Goal: Task Accomplishment & Management: Complete application form

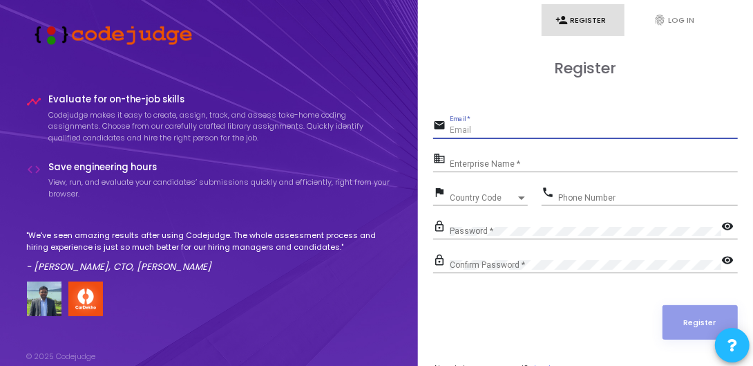
click at [519, 129] on input "Email *" at bounding box center [594, 131] width 288 height 10
type input "[EMAIL_ADDRESS][DOMAIN_NAME]"
click at [531, 158] on div "Enterprise Name *" at bounding box center [594, 160] width 288 height 21
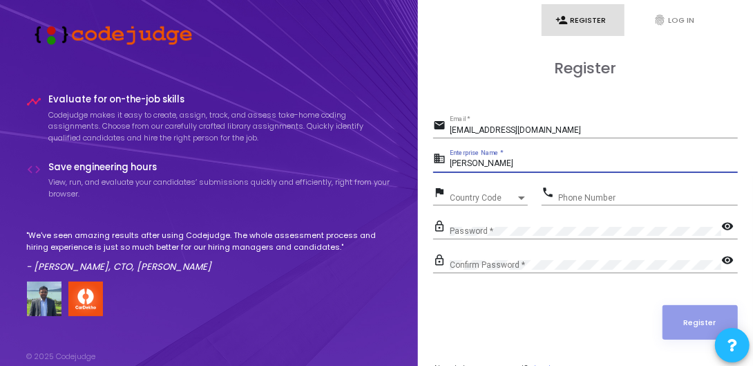
type input "[PERSON_NAME]"
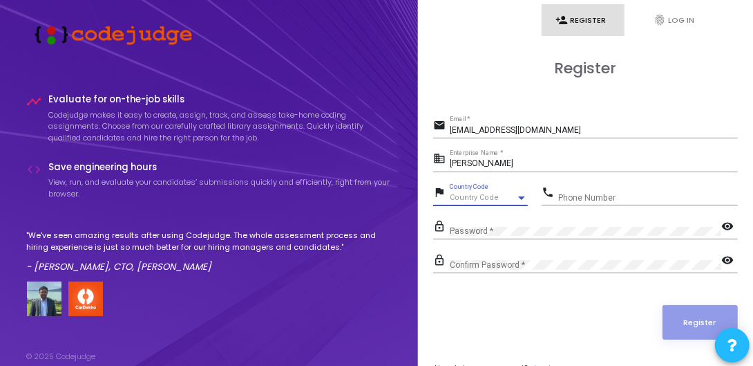
click at [498, 194] on div "Country Code" at bounding box center [483, 198] width 66 height 8
type input "9"
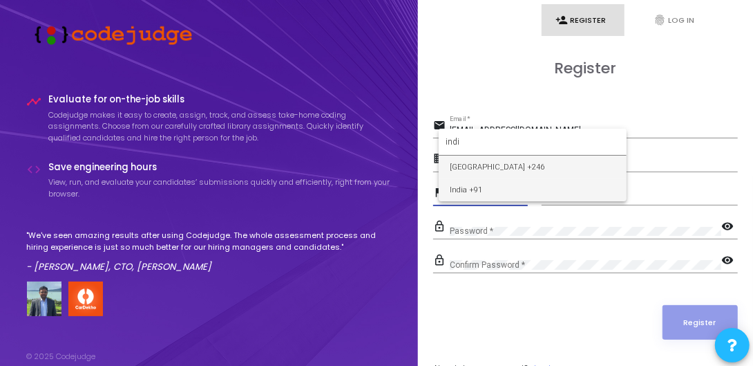
type input "indi"
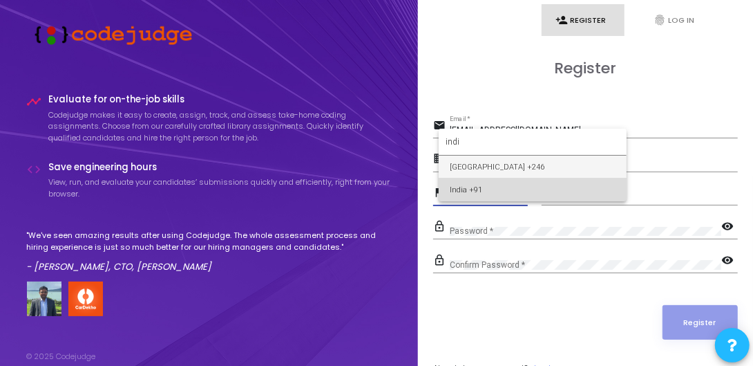
click at [471, 181] on span "India +91" at bounding box center [533, 189] width 166 height 23
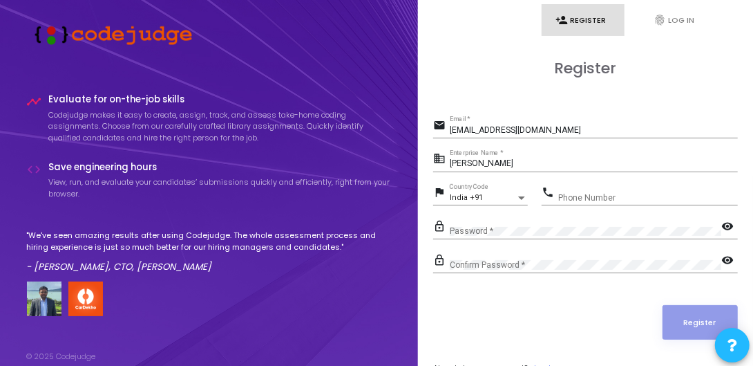
click at [584, 187] on div "Phone Number" at bounding box center [648, 194] width 180 height 21
type input "9334403980"
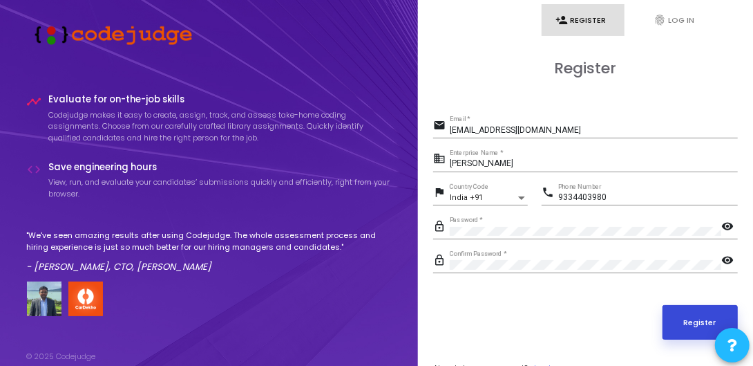
click at [692, 314] on button "Register" at bounding box center [701, 322] width 76 height 35
click at [692, 315] on button "Register" at bounding box center [701, 322] width 76 height 35
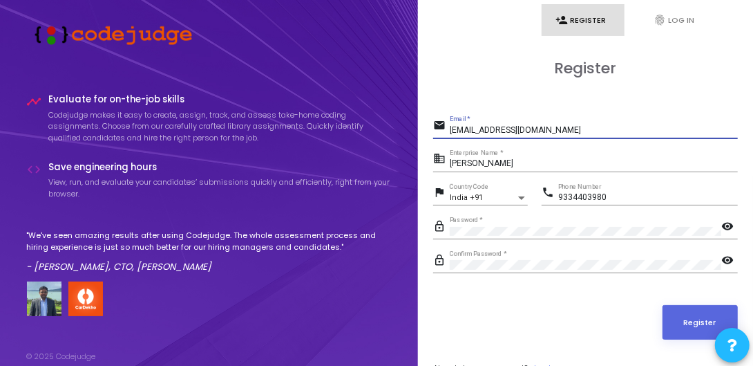
click at [567, 128] on input "[EMAIL_ADDRESS][DOMAIN_NAME]" at bounding box center [594, 131] width 288 height 10
click at [529, 335] on div "Register" at bounding box center [585, 322] width 305 height 35
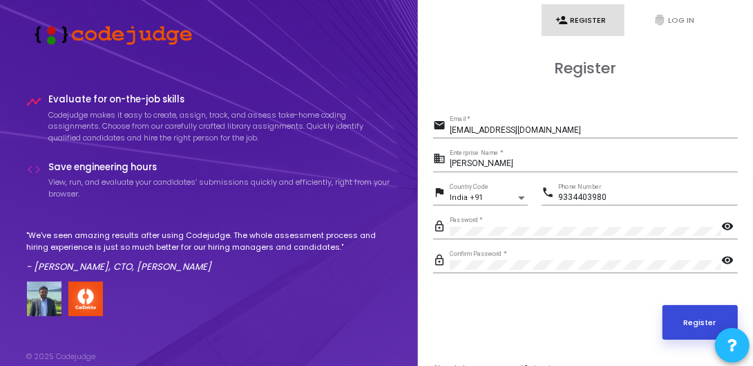
click at [686, 310] on button "Register" at bounding box center [701, 322] width 76 height 35
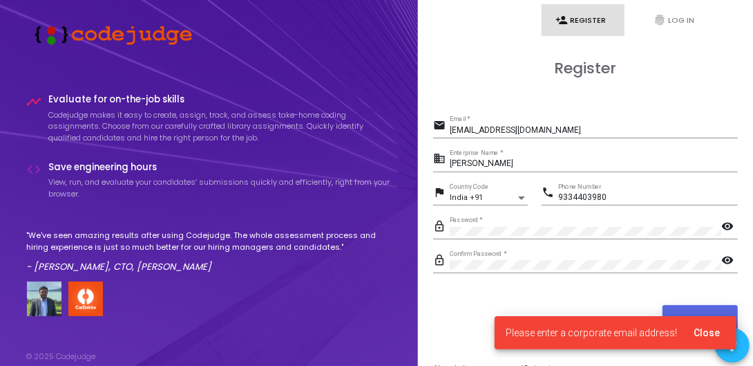
click at [563, 127] on input "[EMAIL_ADDRESS][DOMAIN_NAME]" at bounding box center [594, 131] width 288 height 10
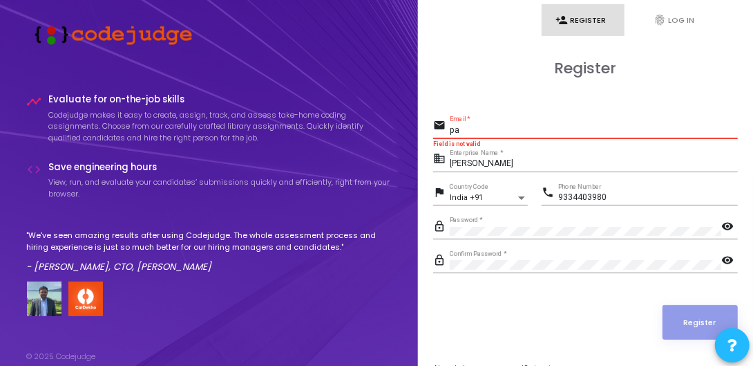
type input "p"
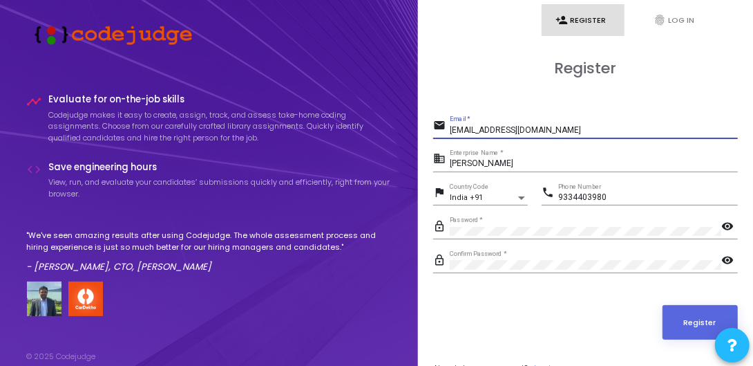
type input "[EMAIL_ADDRESS][DOMAIN_NAME]"
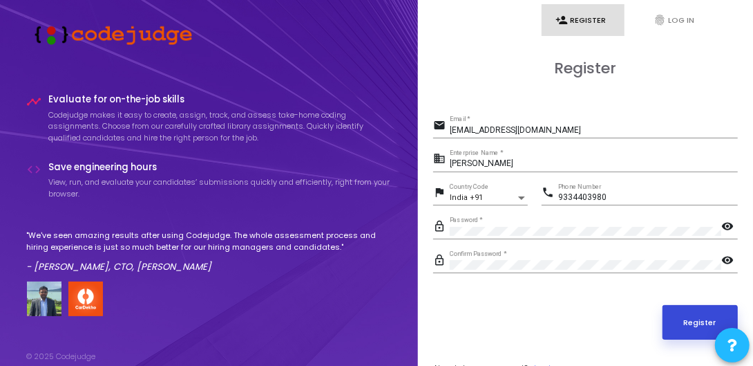
click at [691, 315] on button "Register" at bounding box center [701, 322] width 76 height 35
click at [514, 316] on div "Register" at bounding box center [585, 322] width 305 height 35
click at [681, 321] on button "Register" at bounding box center [701, 322] width 76 height 35
